Goal: Transaction & Acquisition: Download file/media

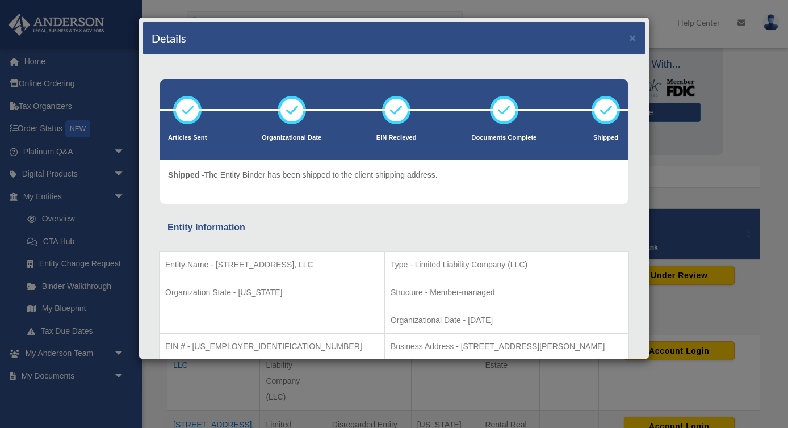
scroll to position [67, 0]
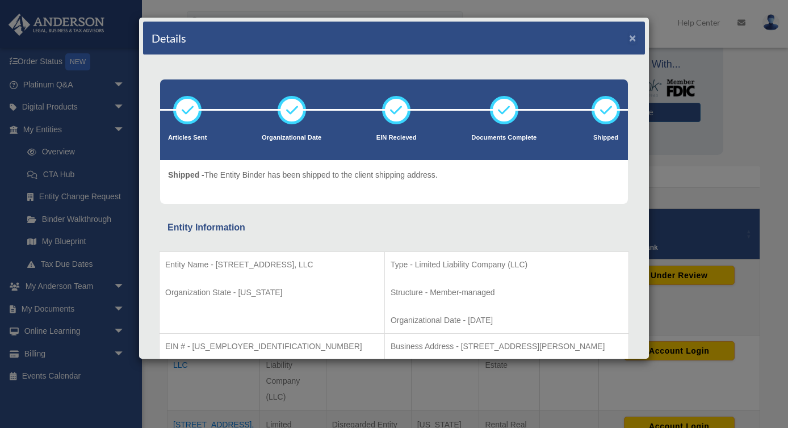
click at [633, 40] on button "×" at bounding box center [632, 38] width 7 height 12
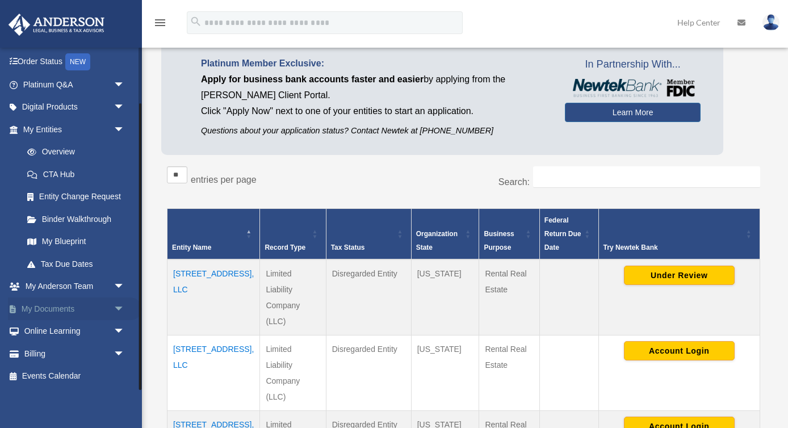
click at [114, 308] on span "arrow_drop_down" at bounding box center [125, 309] width 23 height 23
click at [45, 335] on link "Box" at bounding box center [79, 331] width 126 height 23
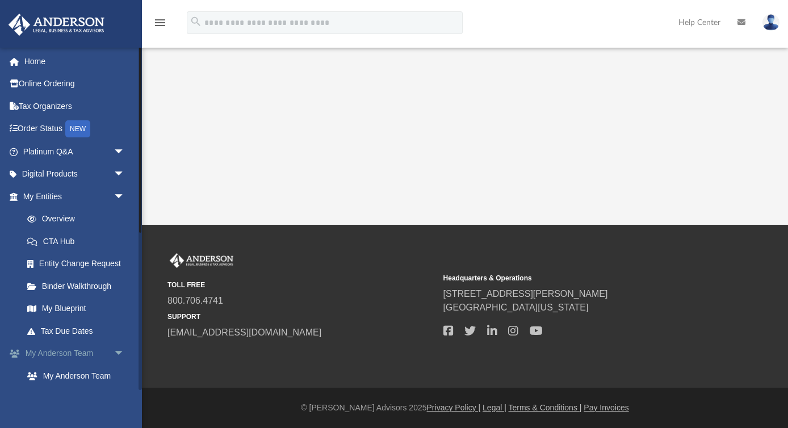
click at [116, 355] on span "arrow_drop_down" at bounding box center [125, 353] width 23 height 23
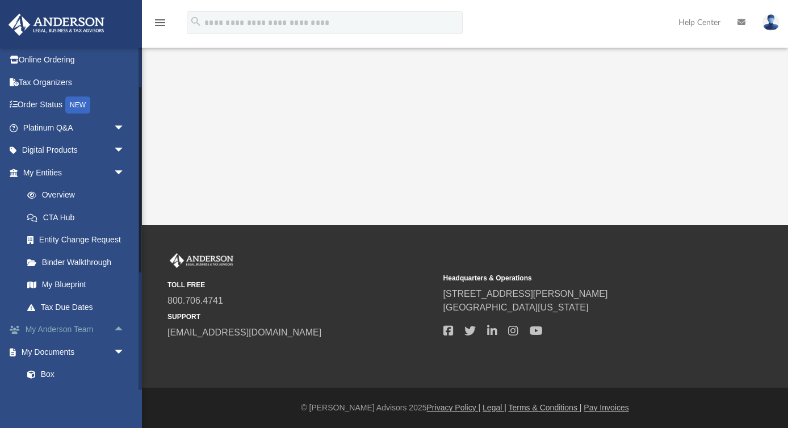
scroll to position [77, 0]
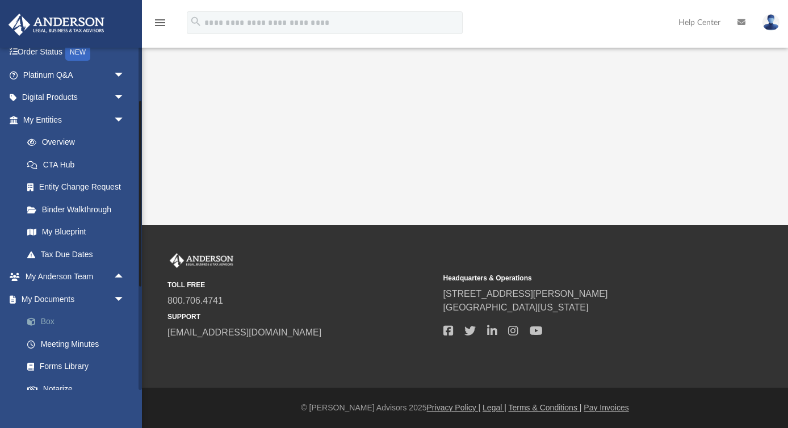
click at [54, 323] on link "Box" at bounding box center [79, 322] width 126 height 23
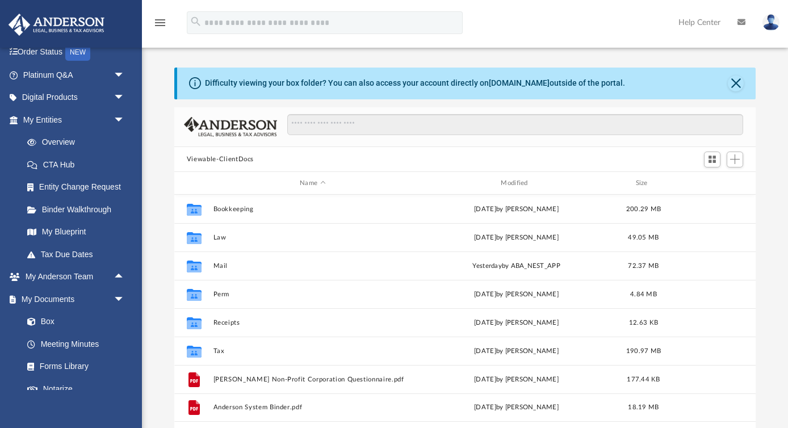
scroll to position [258, 581]
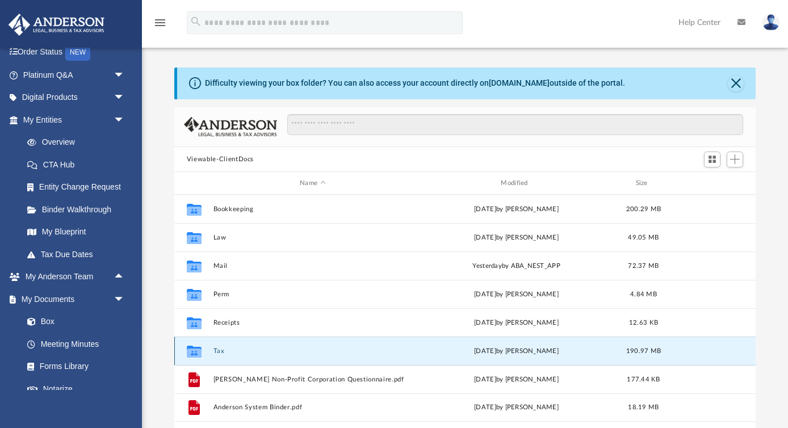
click at [217, 349] on button "Tax" at bounding box center [312, 351] width 199 height 7
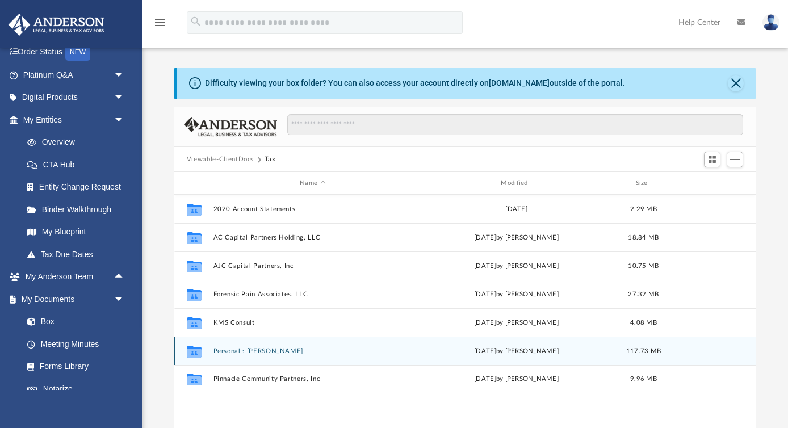
click at [263, 353] on button "Personal : Carinci, Adam" at bounding box center [312, 351] width 199 height 7
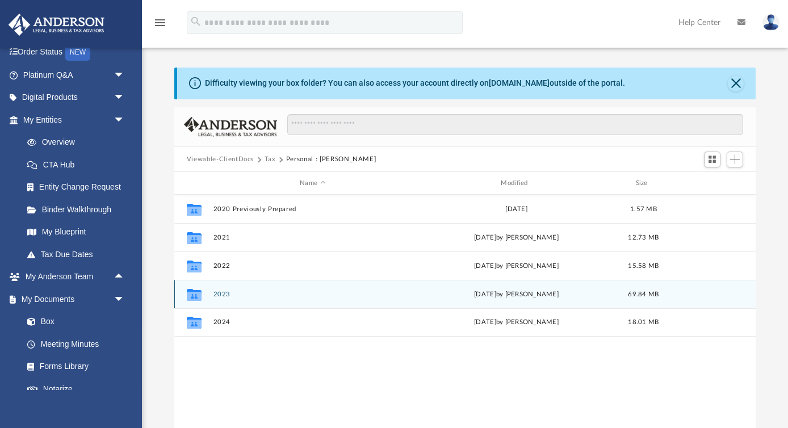
click at [224, 291] on button "2023" at bounding box center [312, 294] width 199 height 7
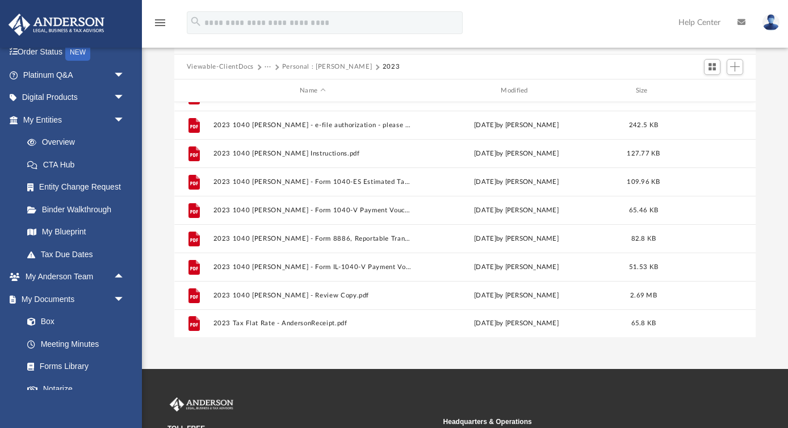
scroll to position [0, 0]
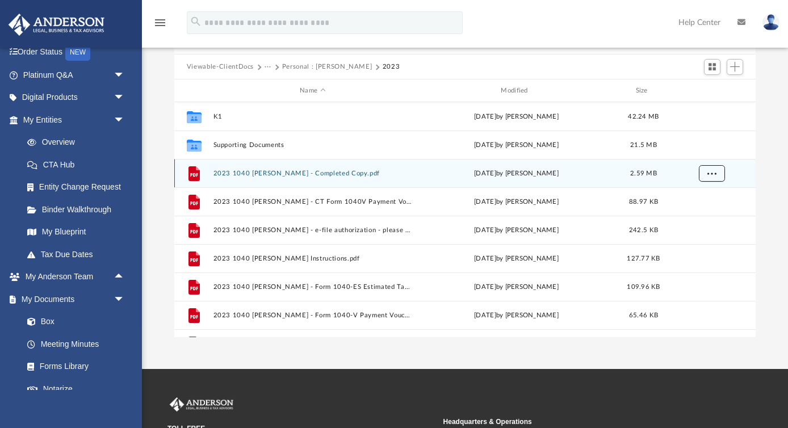
click at [717, 175] on button "More options" at bounding box center [711, 173] width 26 height 17
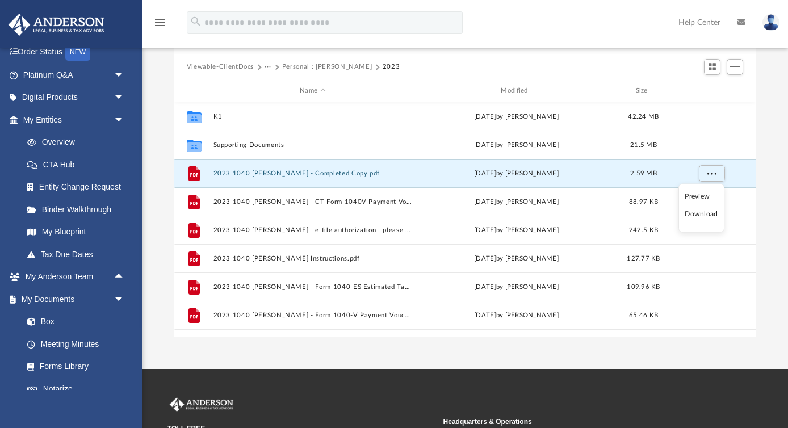
click at [701, 215] on li "Download" at bounding box center [701, 214] width 33 height 12
